Goal: Find specific page/section: Find specific page/section

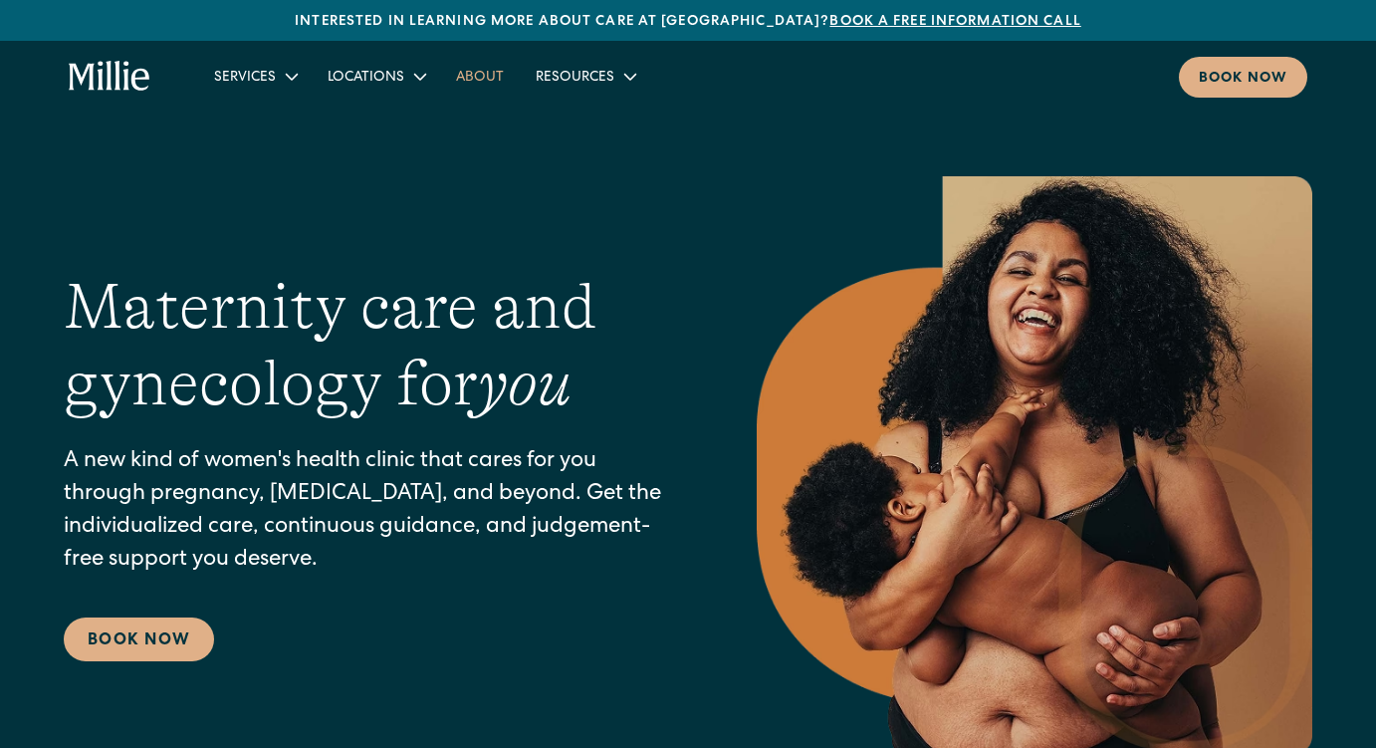
click at [493, 77] on link "About" at bounding box center [480, 76] width 80 height 33
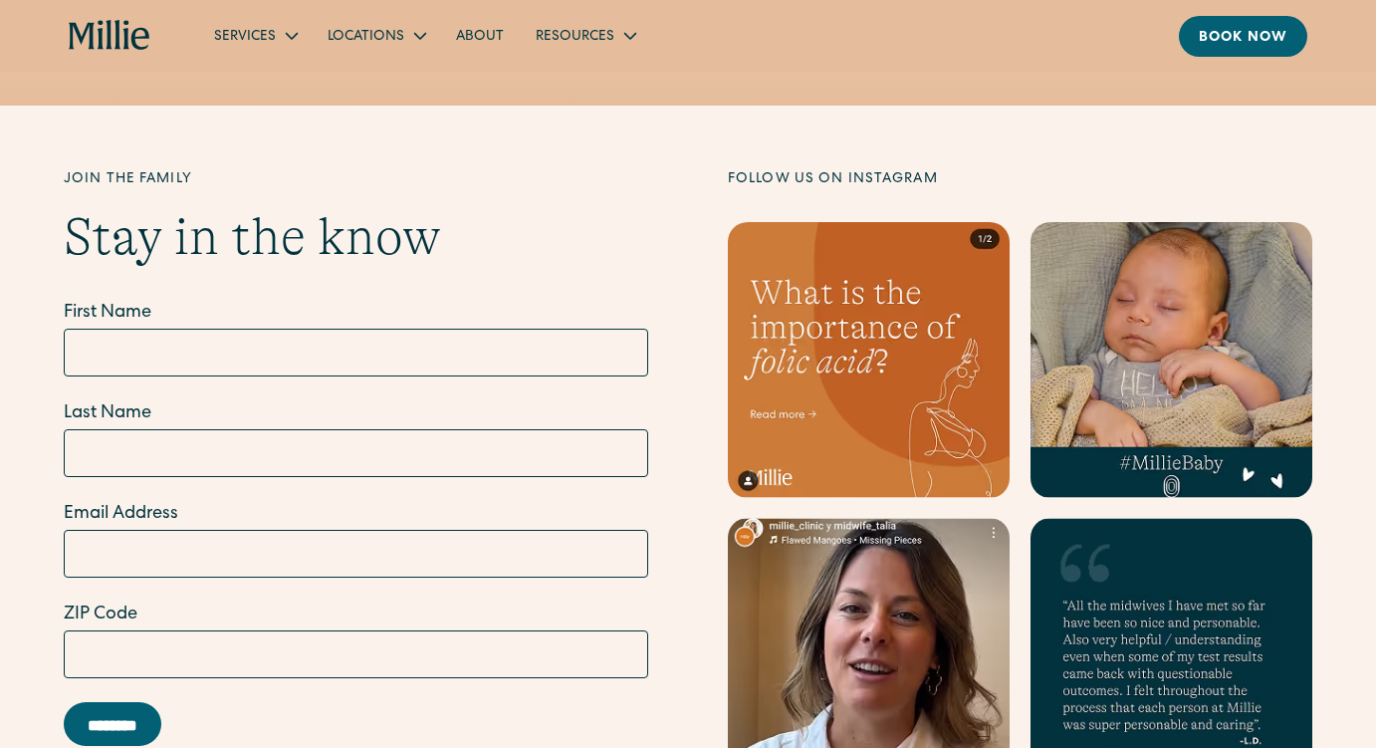
scroll to position [6447, 0]
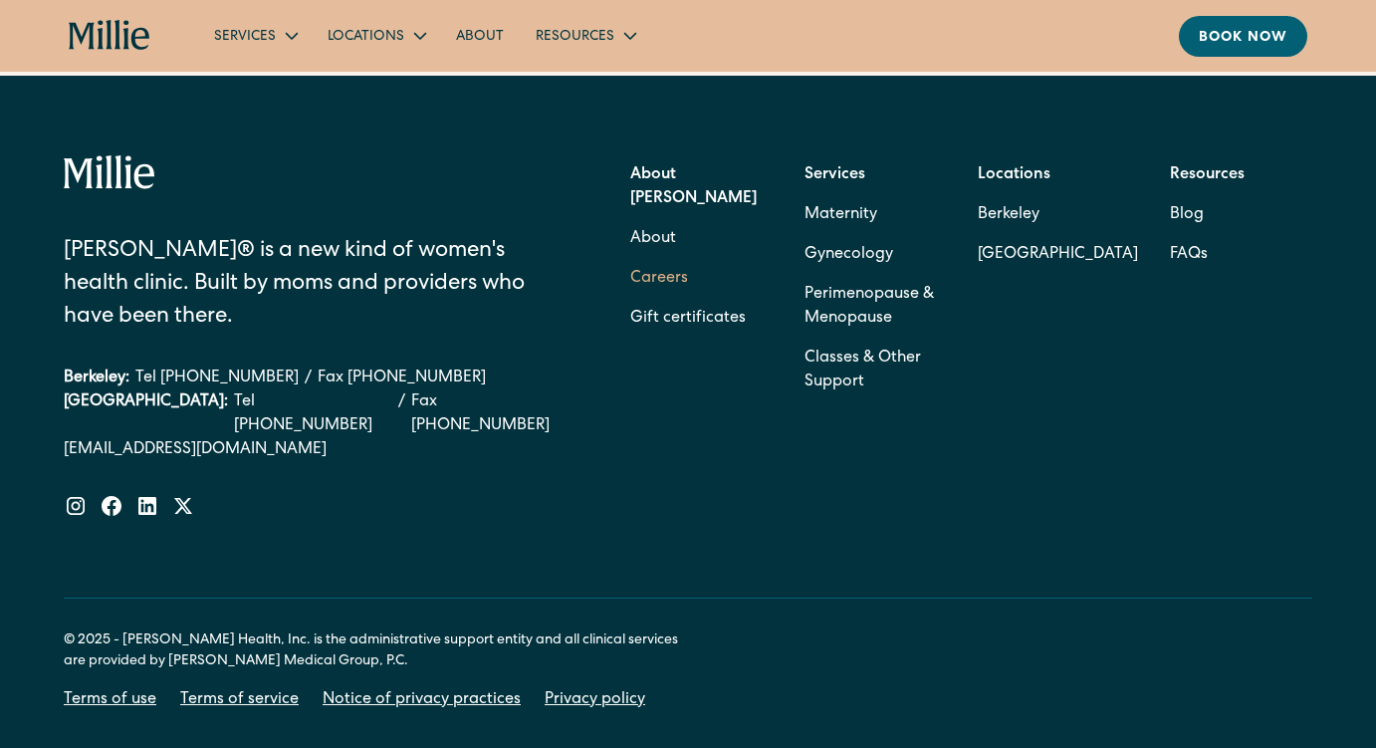
click at [666, 259] on link "Careers" at bounding box center [659, 279] width 58 height 40
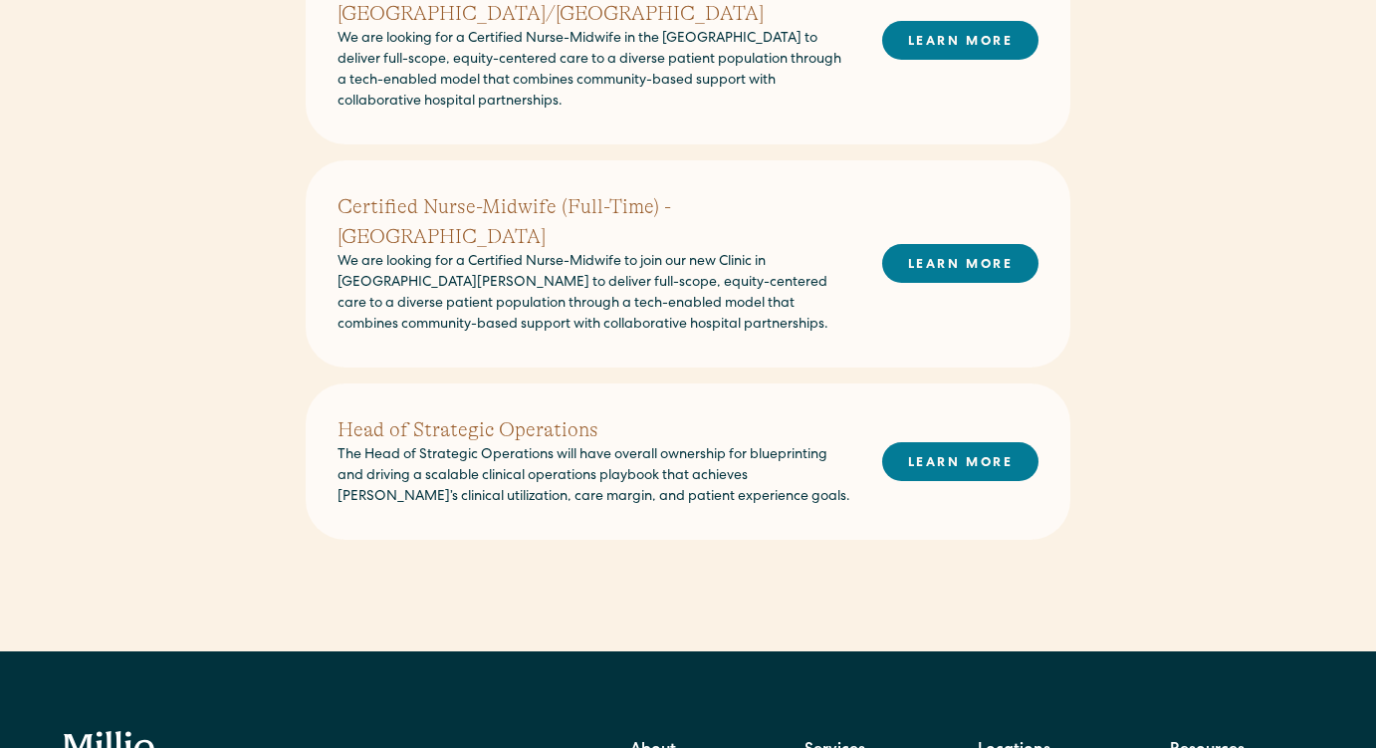
scroll to position [961, 0]
